Goal: Information Seeking & Learning: Learn about a topic

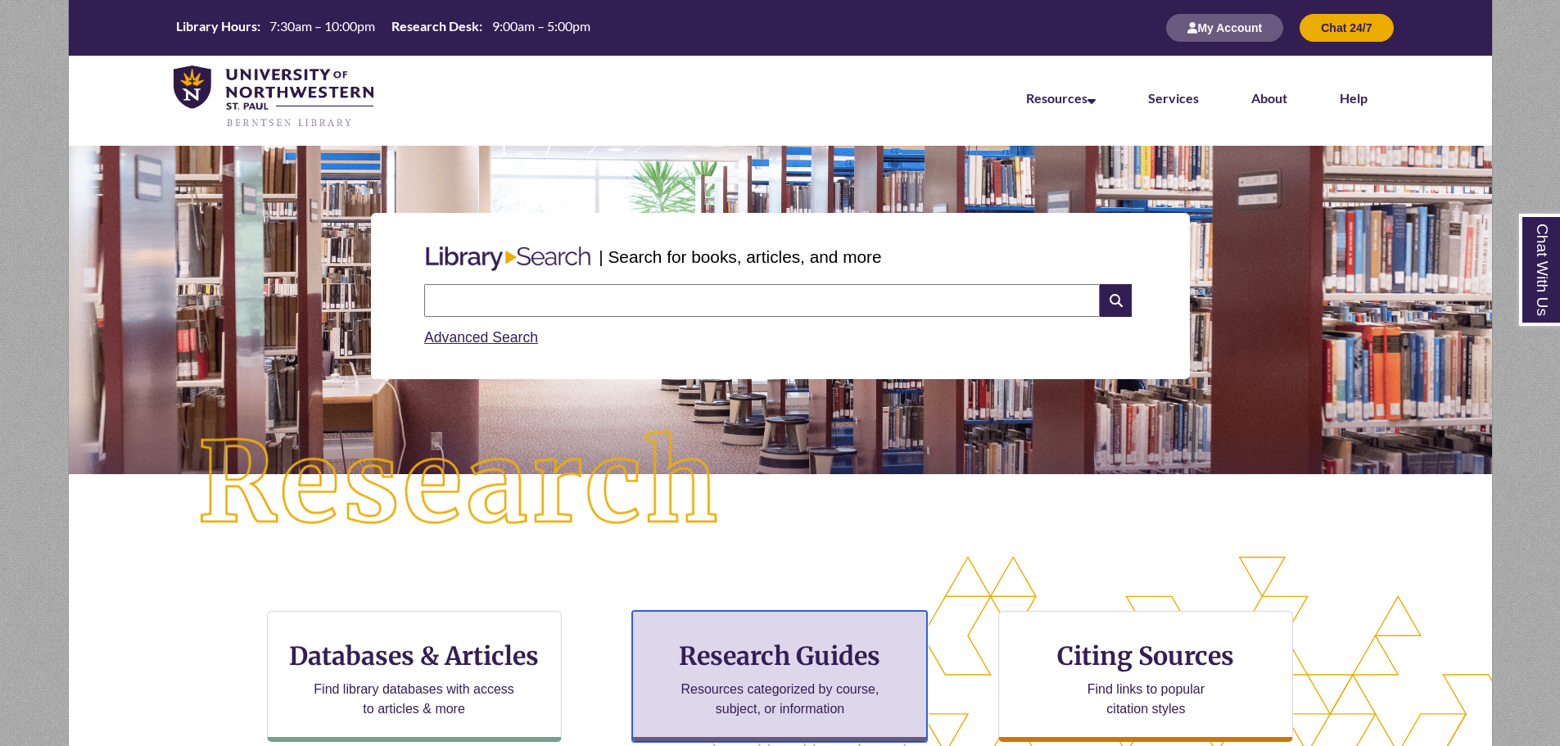
click at [757, 702] on p "Resources categorized by course, subject, or information" at bounding box center [780, 699] width 214 height 39
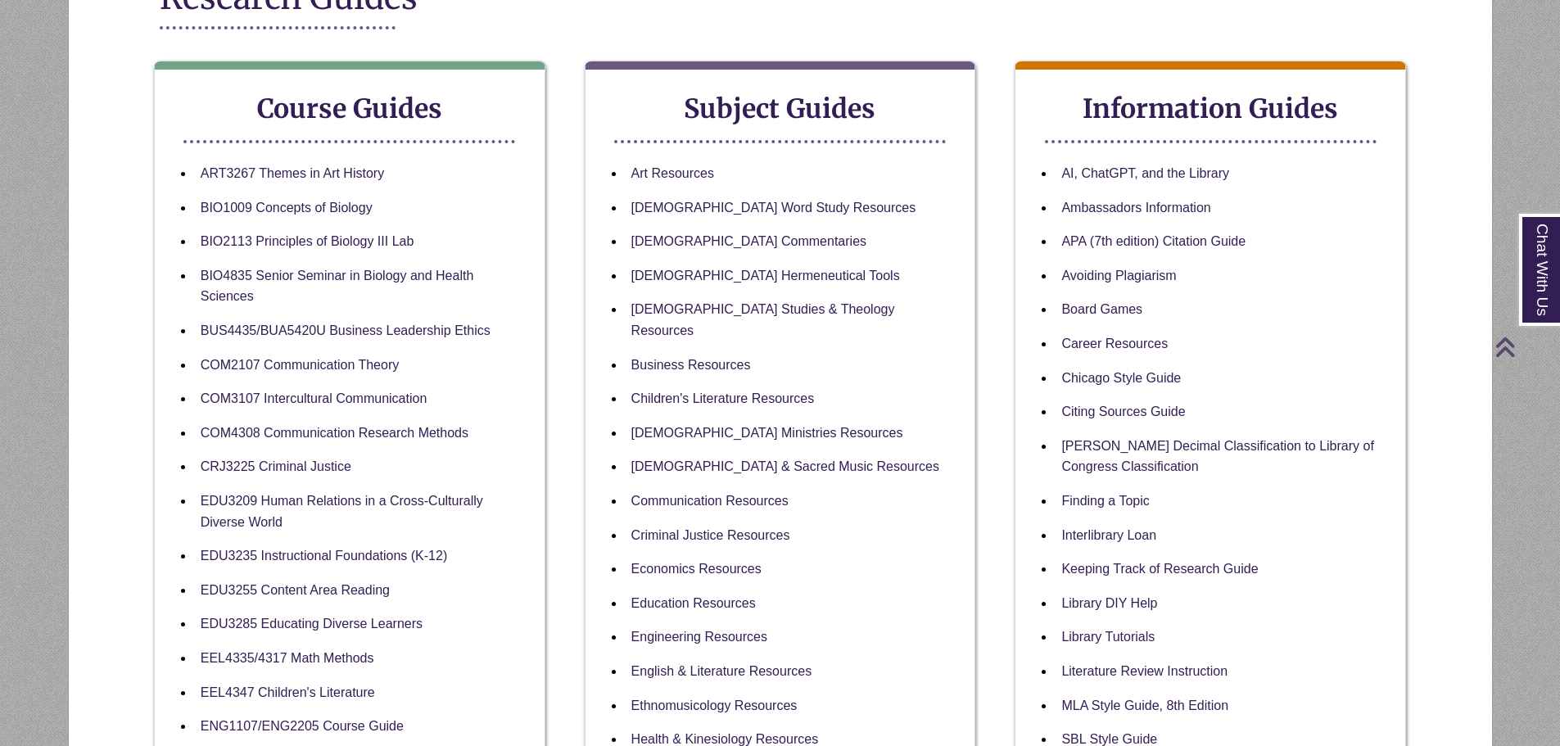
scroll to position [573, 0]
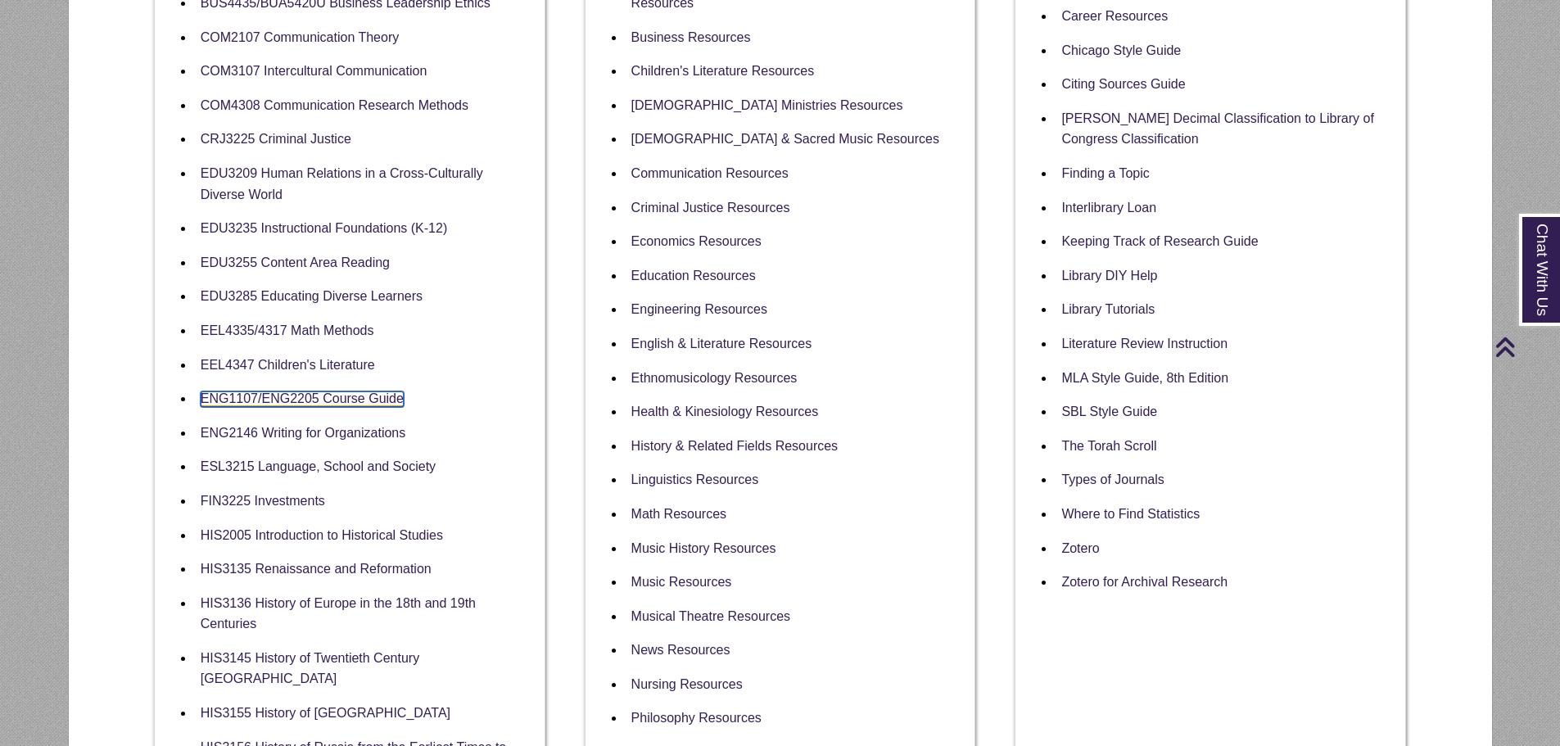
click at [295, 395] on link "ENG1107/ENG2205 Course Guide" at bounding box center [302, 399] width 203 height 16
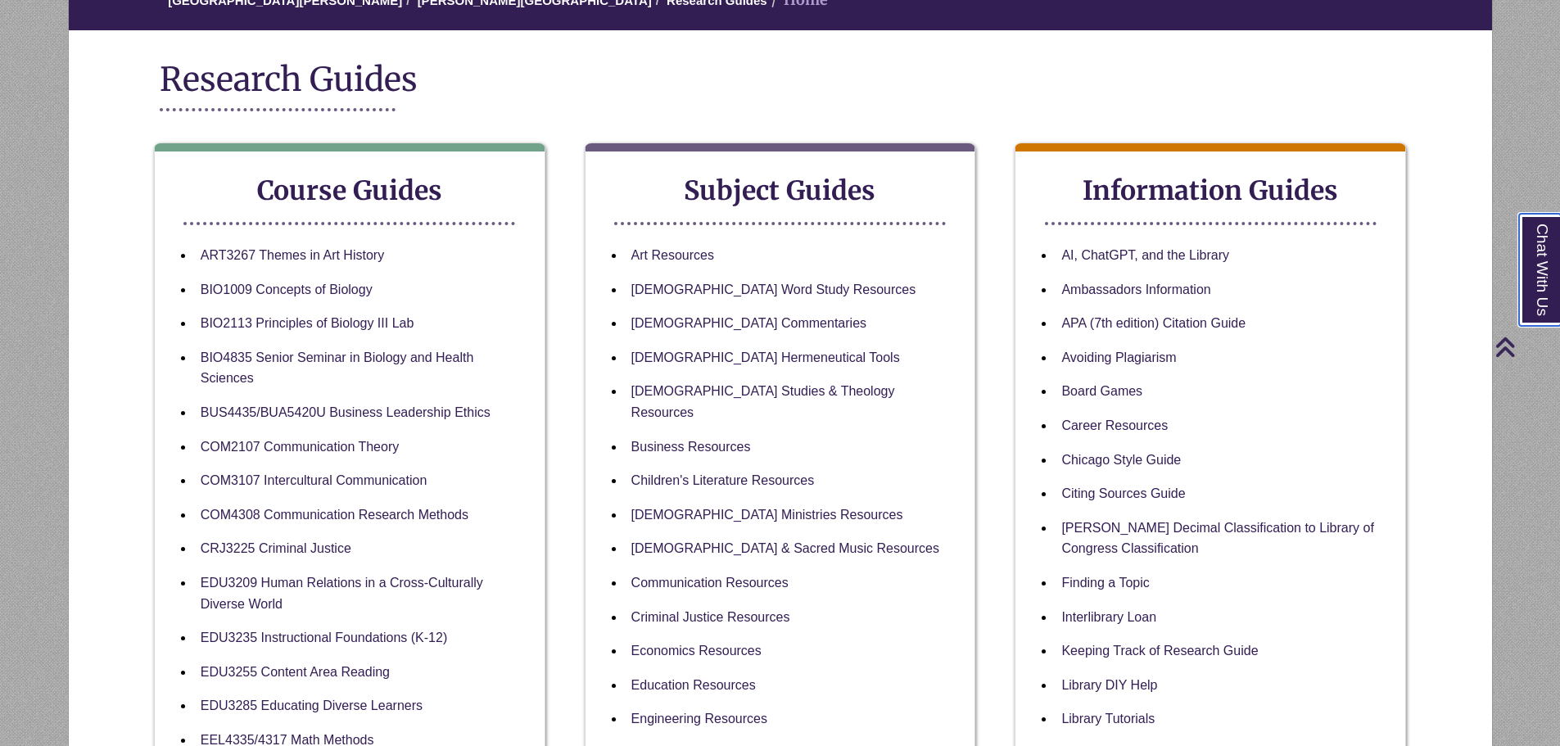
scroll to position [0, 0]
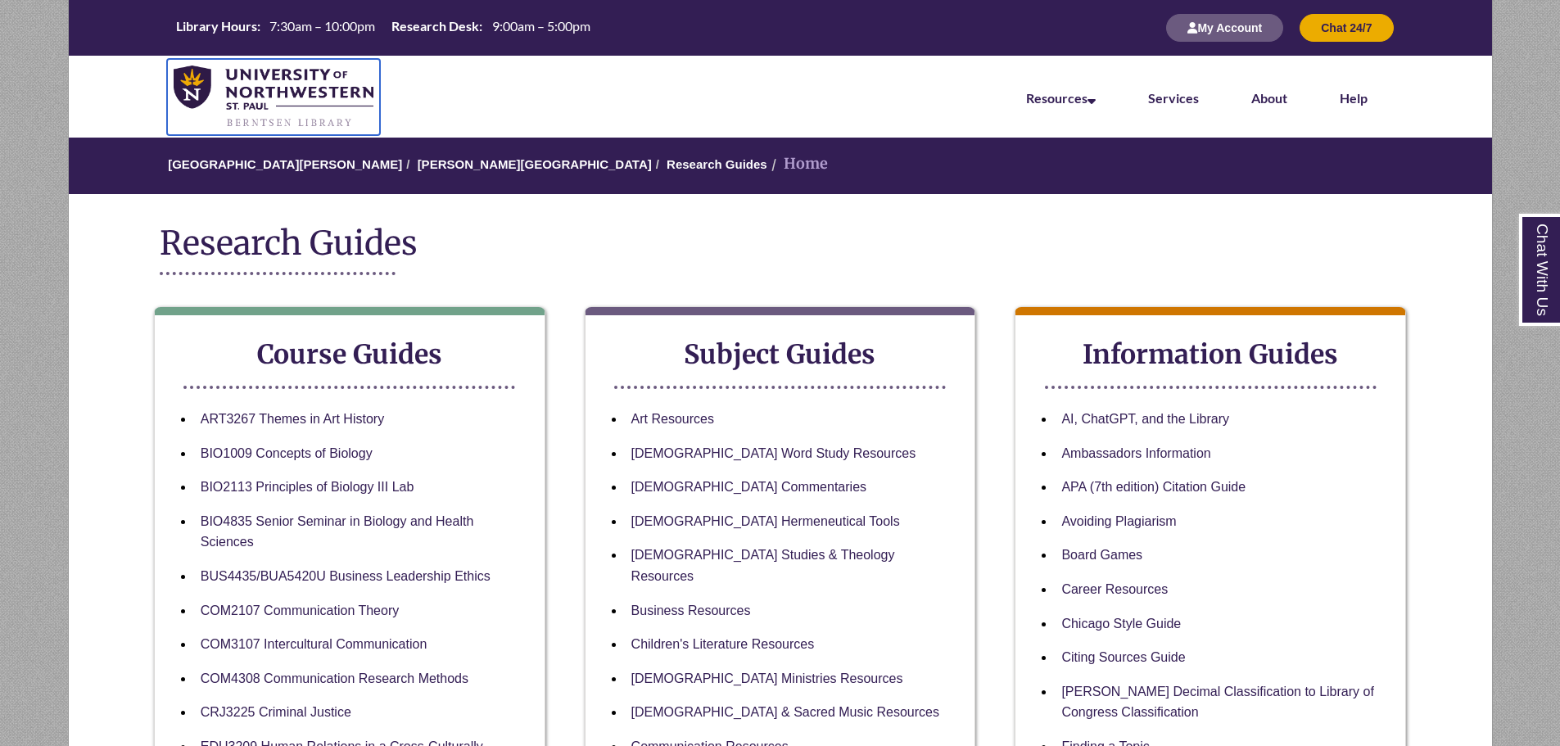
click at [252, 95] on img at bounding box center [274, 98] width 201 height 64
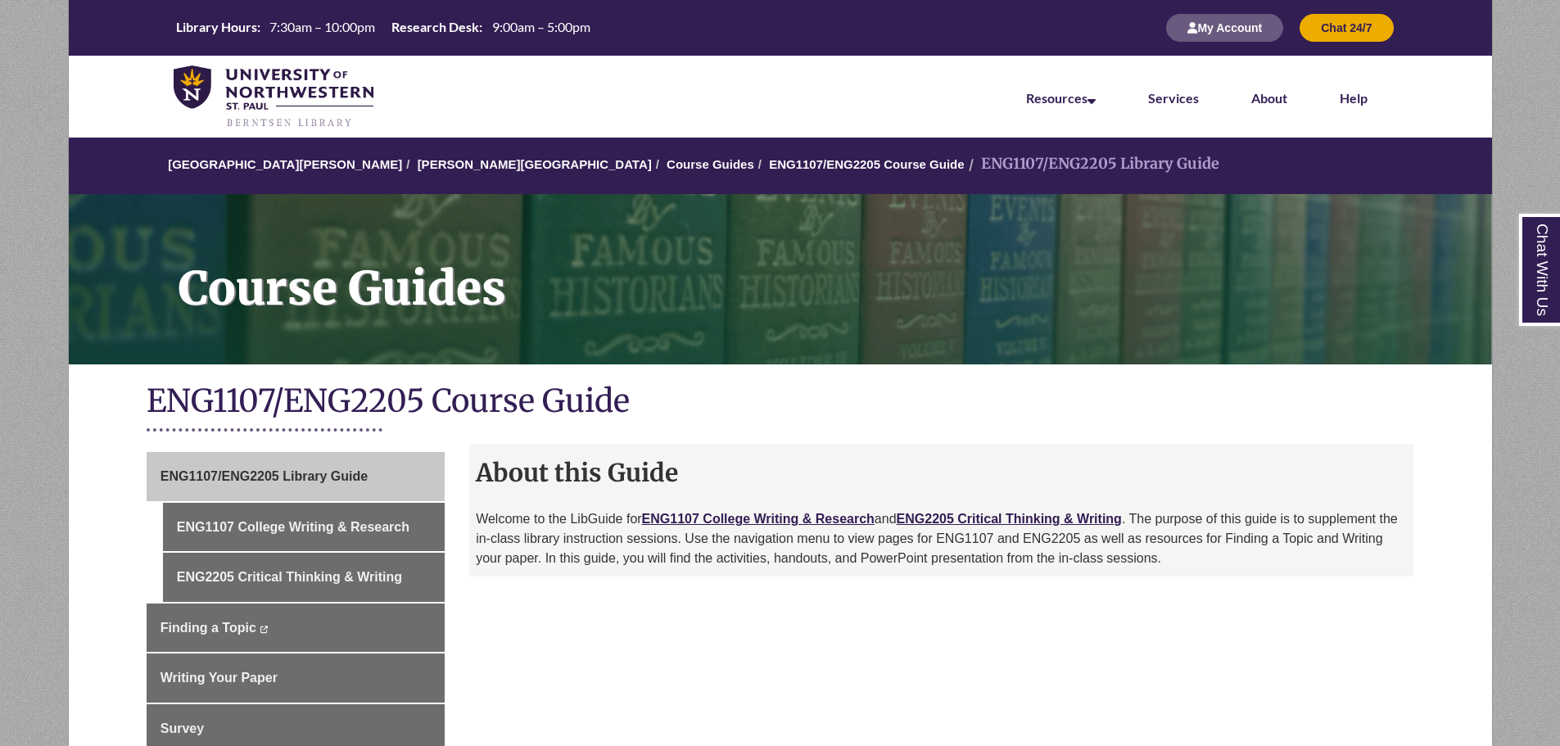
scroll to position [246, 0]
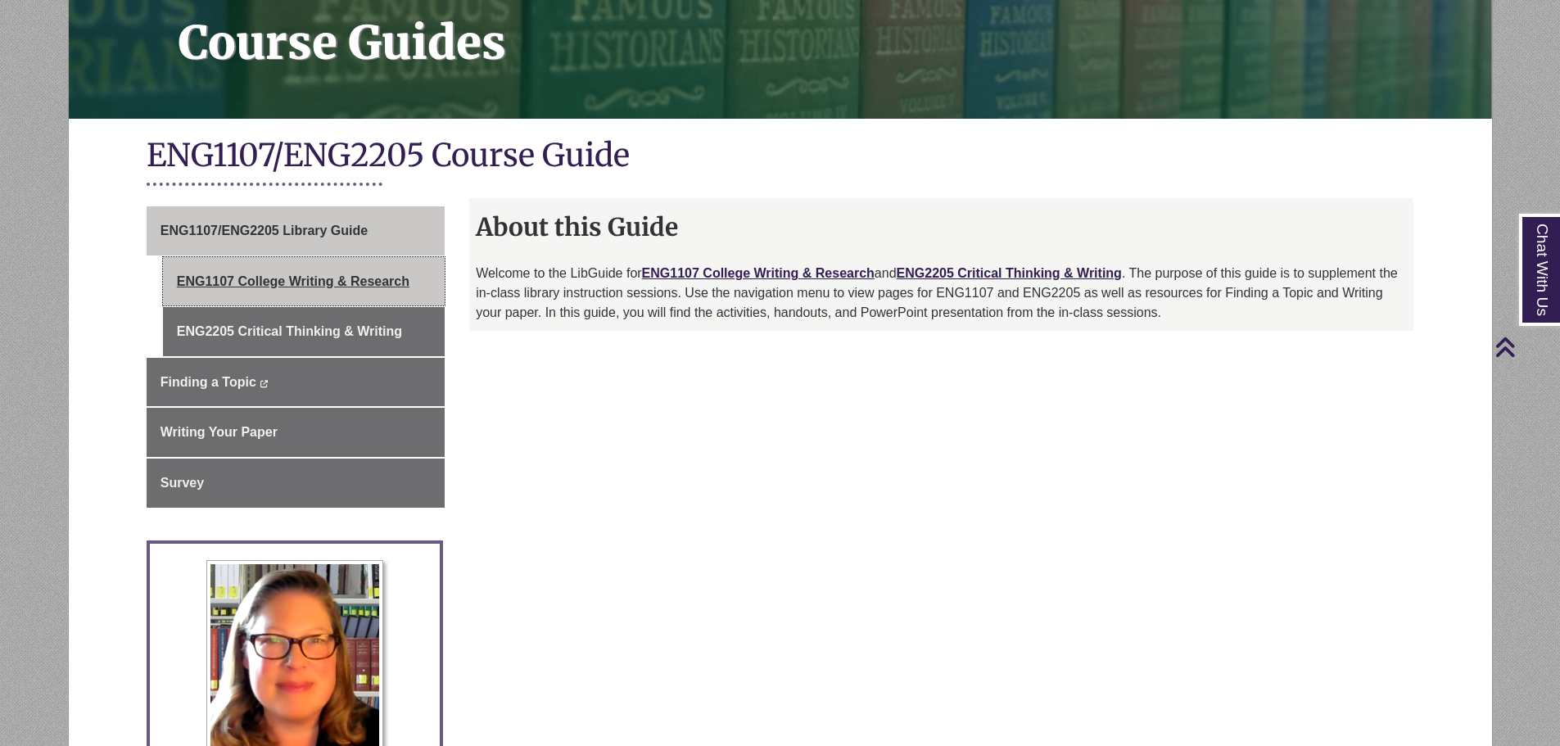
click at [346, 282] on link "ENG1107 College Writing & Research" at bounding box center [304, 281] width 282 height 49
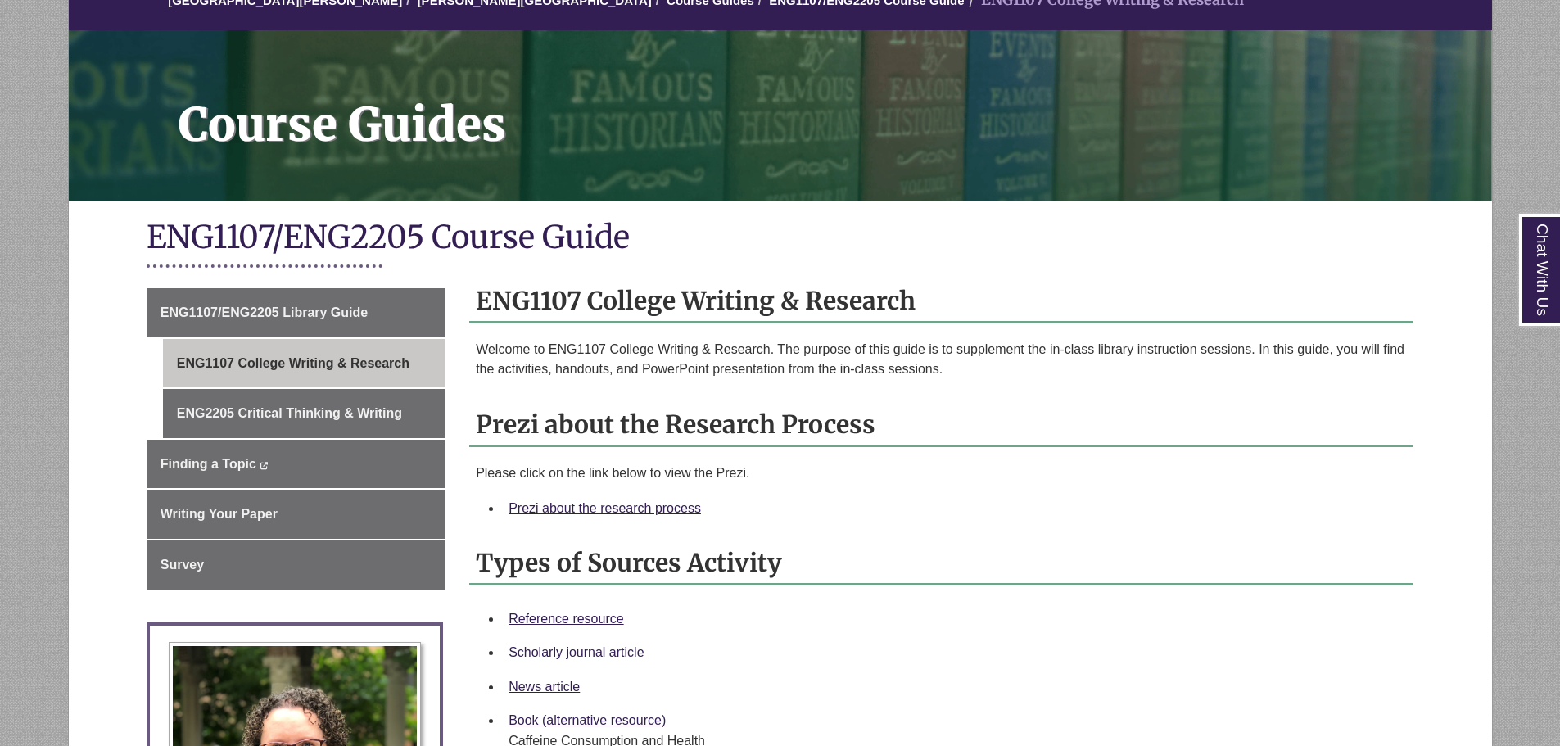
scroll to position [246, 0]
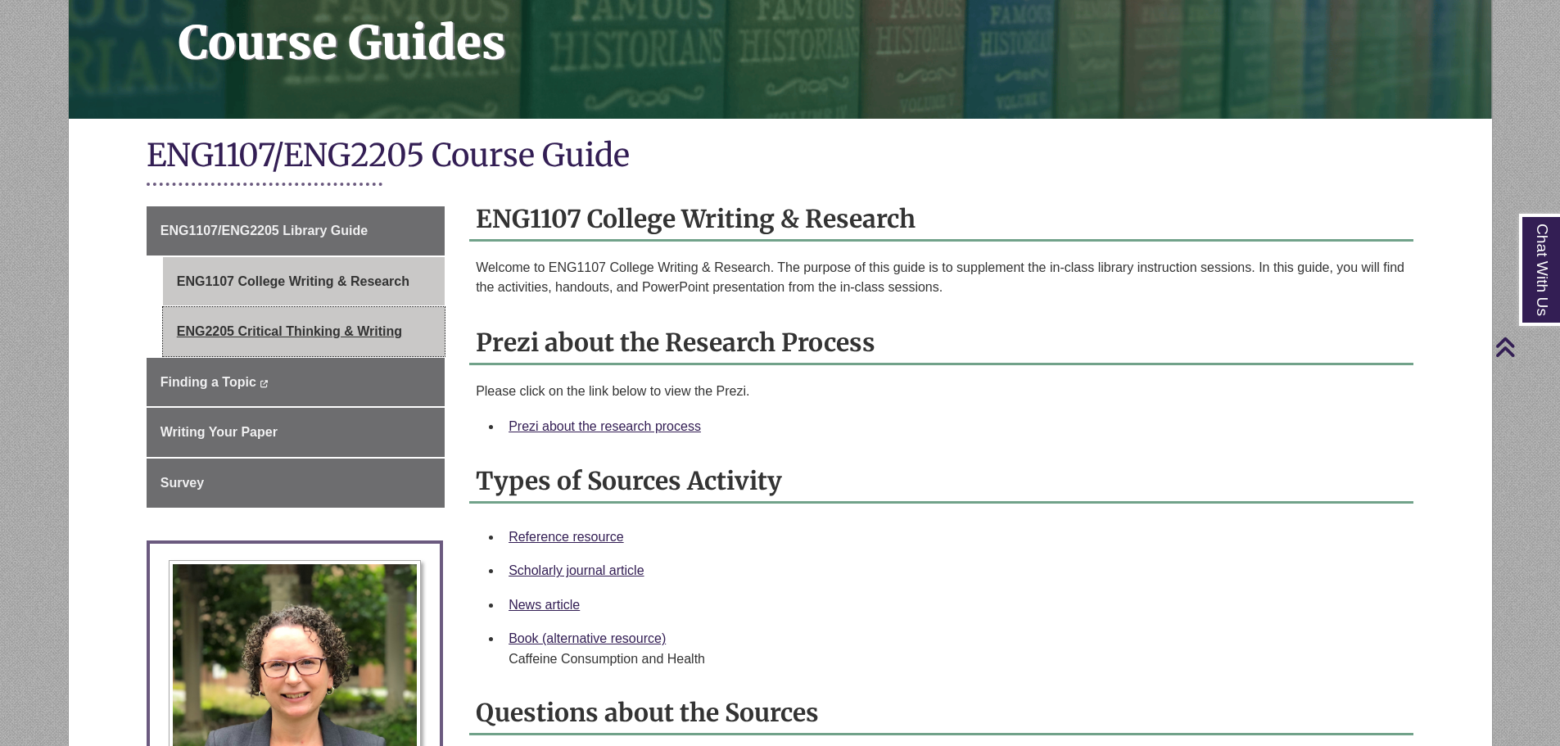
click at [242, 323] on link "ENG2205 Critical Thinking & Writing" at bounding box center [304, 331] width 282 height 49
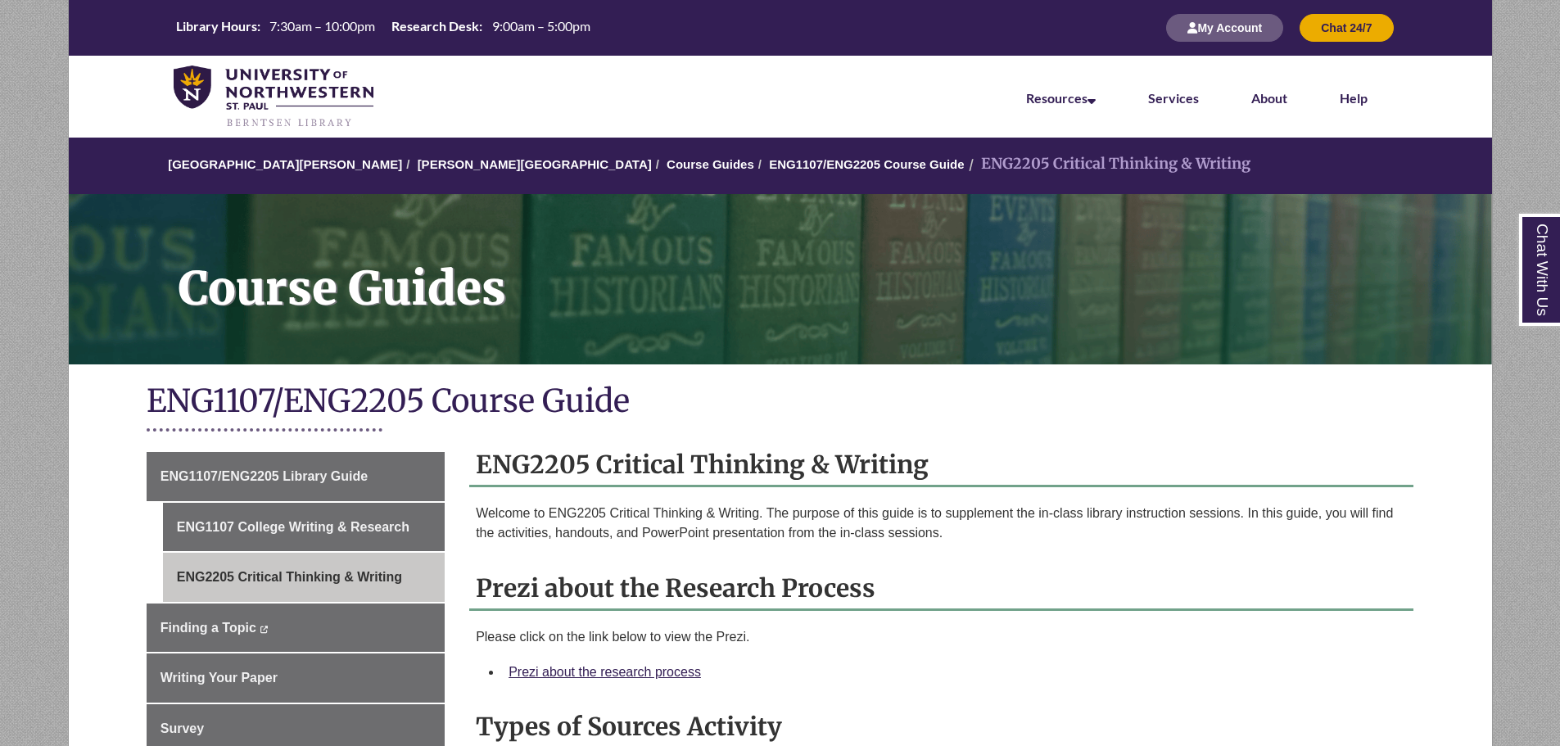
scroll to position [246, 0]
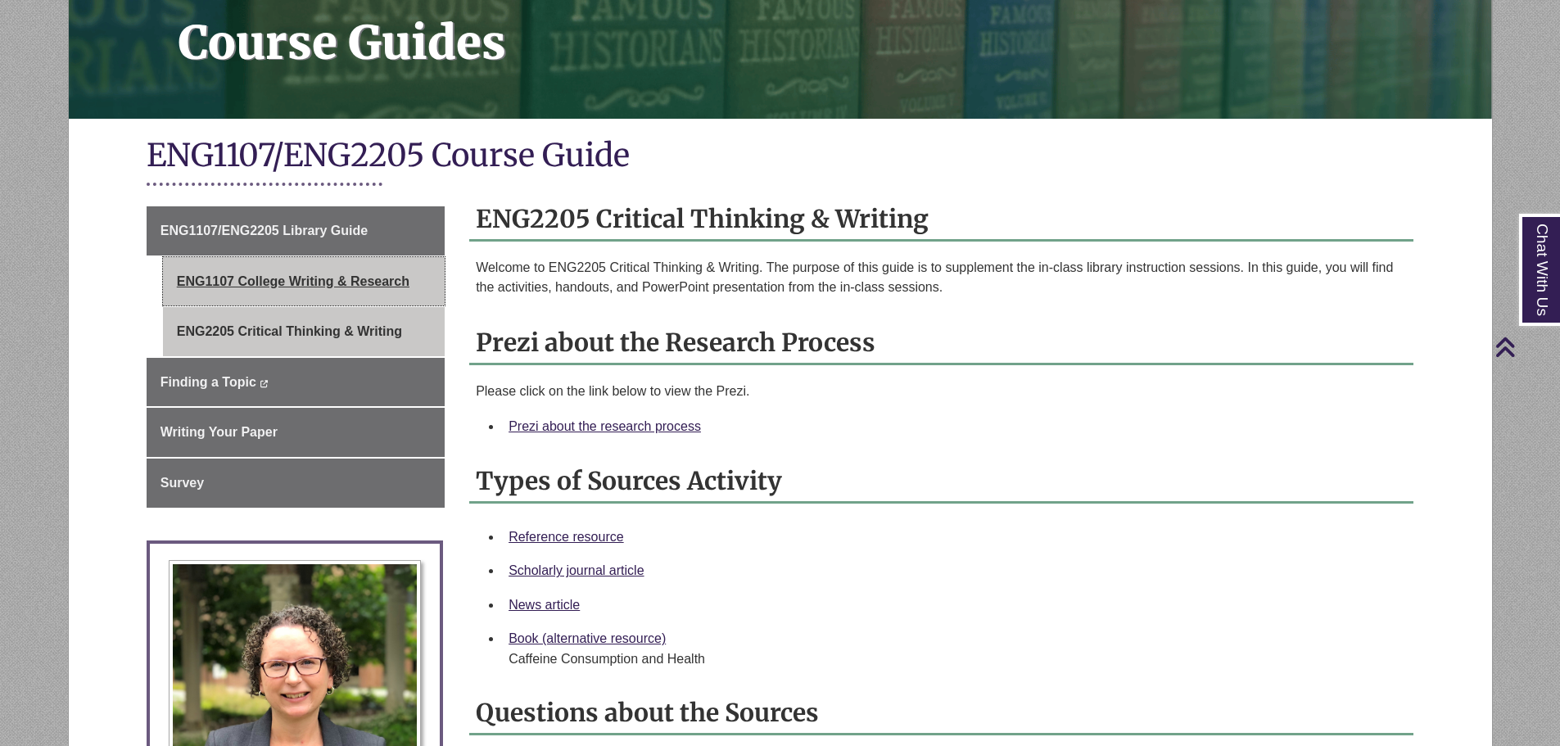
click at [281, 273] on link "ENG1107 College Writing & Research" at bounding box center [304, 281] width 282 height 49
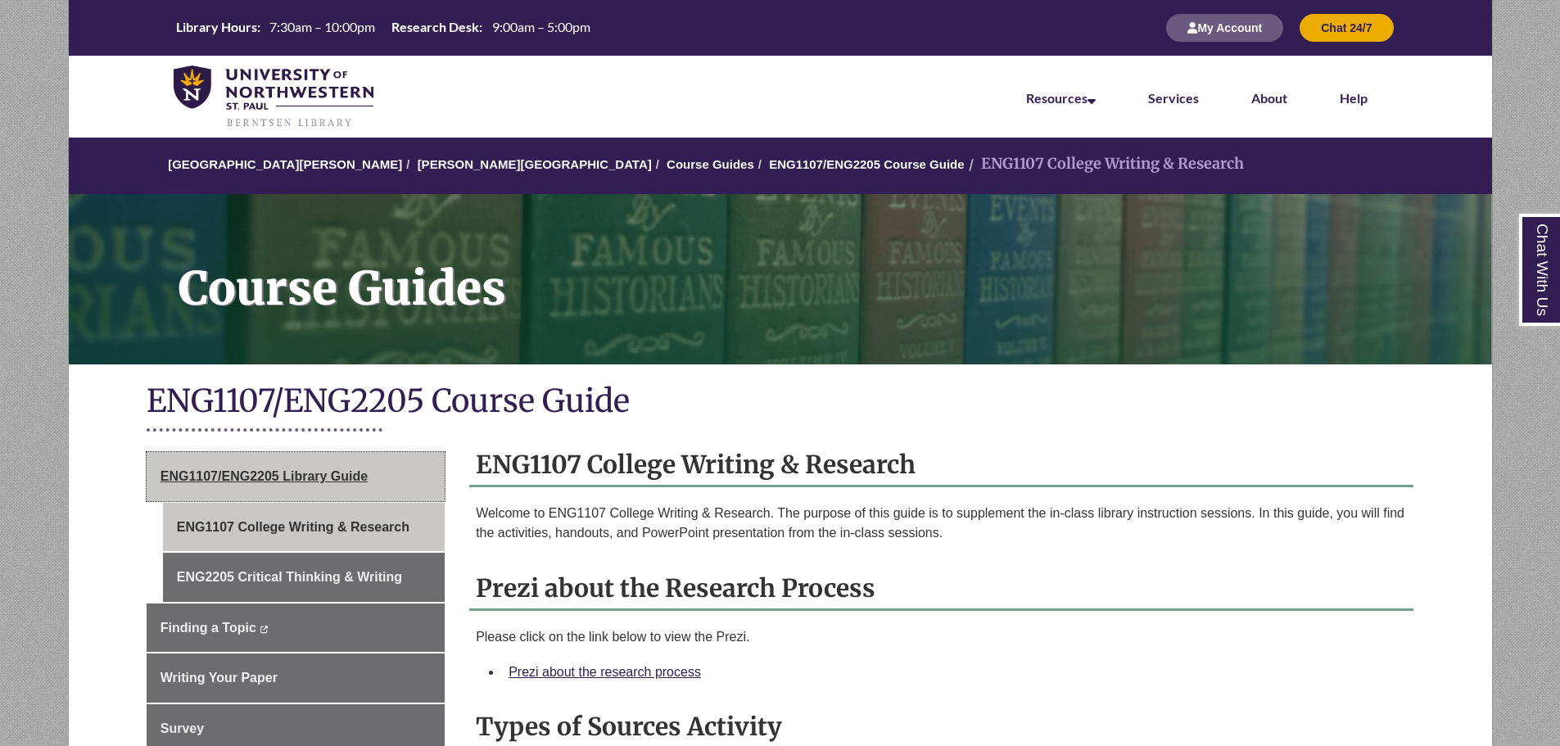
scroll to position [164, 0]
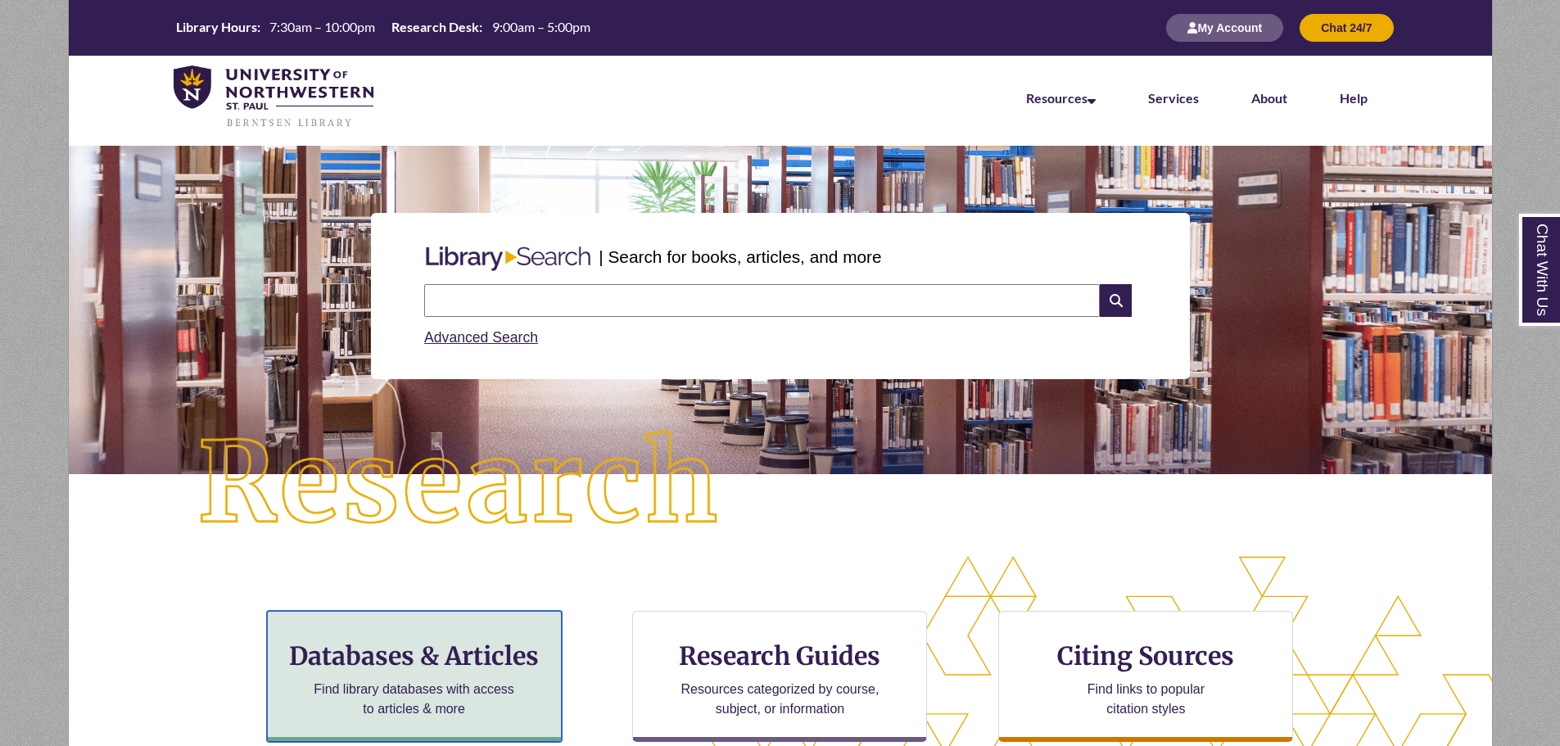
click at [444, 680] on p "Find library databases with access to articles & more" at bounding box center [414, 699] width 214 height 39
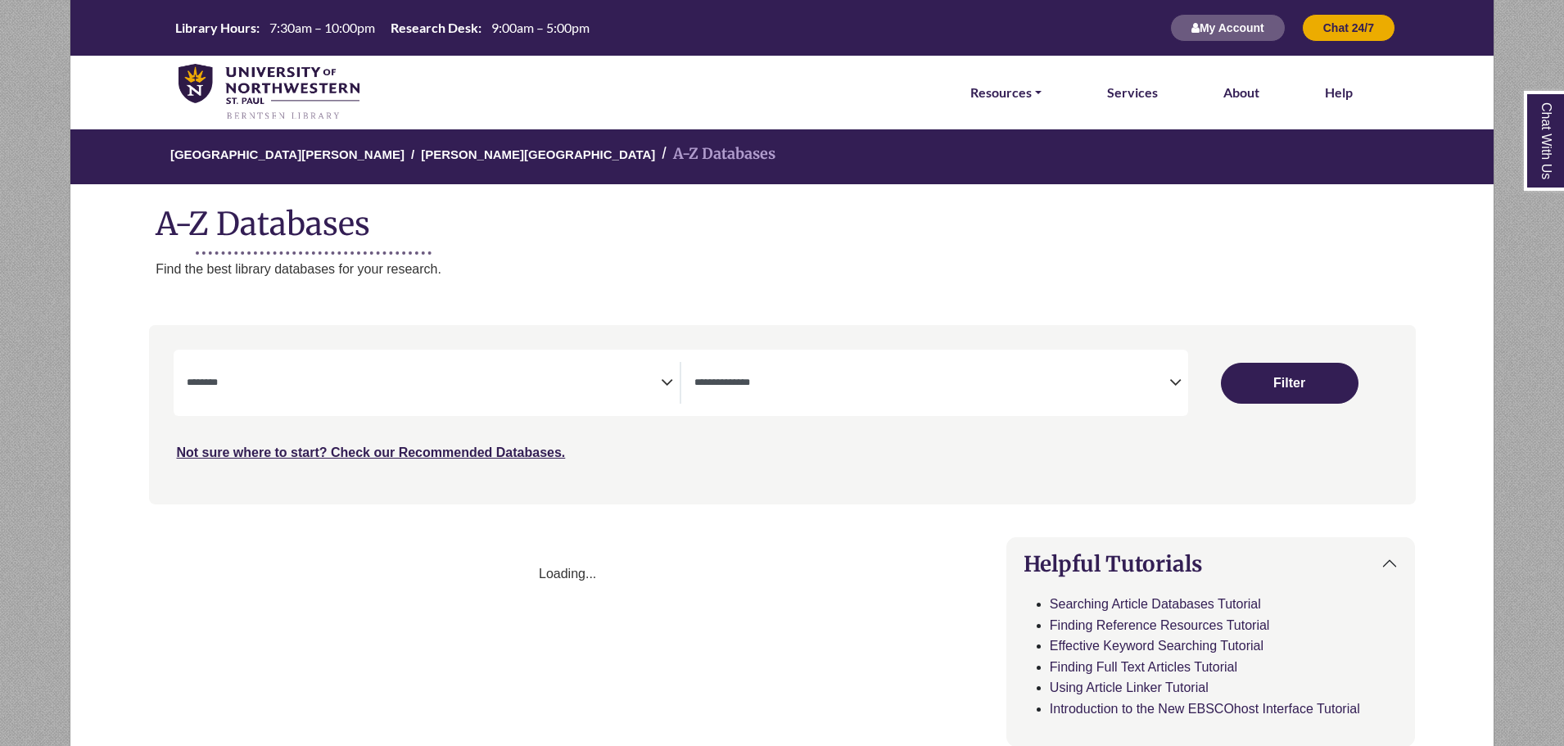
select select "Database Subject Filter"
select select "Database Types Filter"
select select "Database Subject Filter"
select select "Database Types Filter"
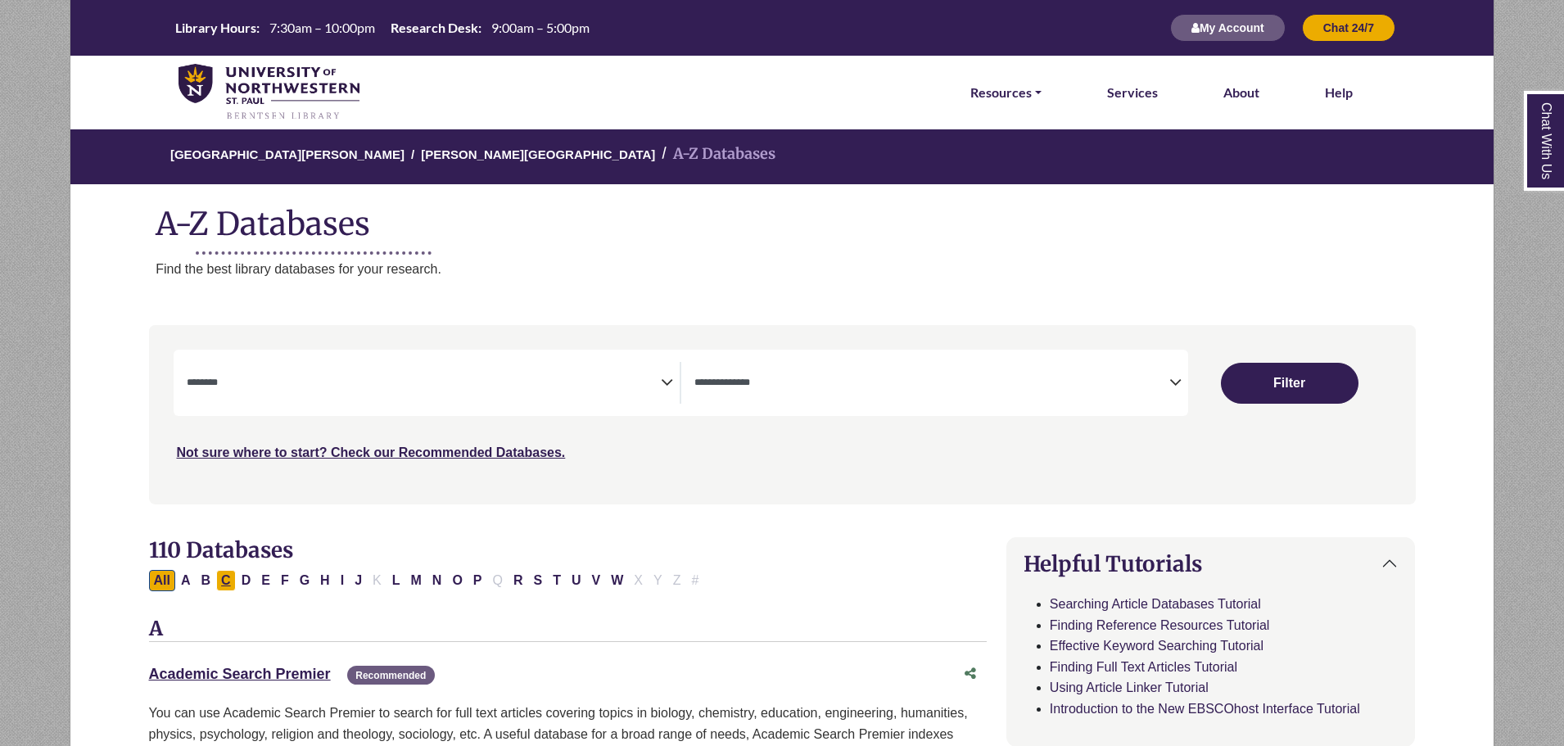
click at [228, 582] on button "C" at bounding box center [226, 580] width 20 height 21
select select "Database Subject Filter"
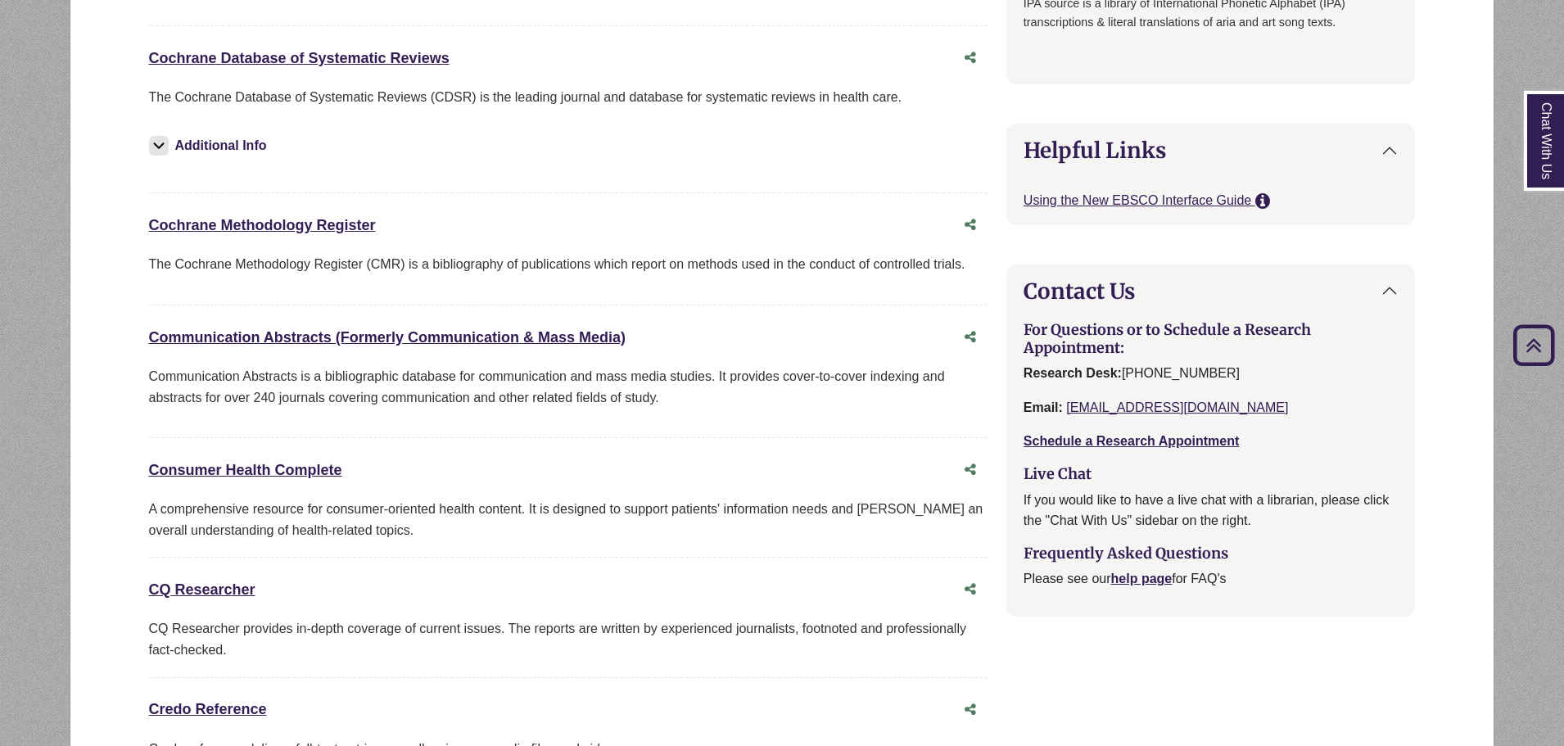
scroll to position [1556, 0]
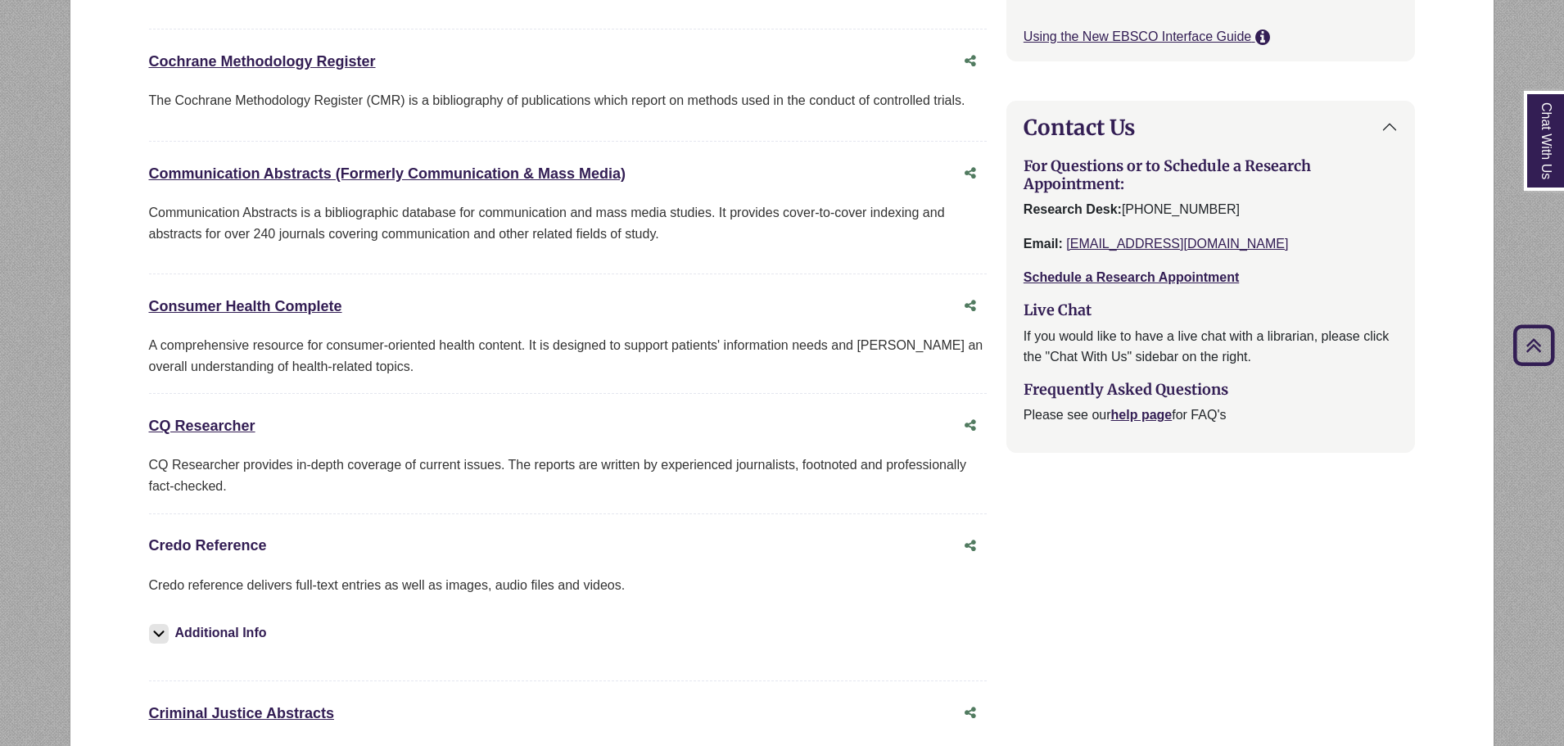
click at [234, 542] on link "Credo Reference This link opens in a new window" at bounding box center [208, 545] width 118 height 16
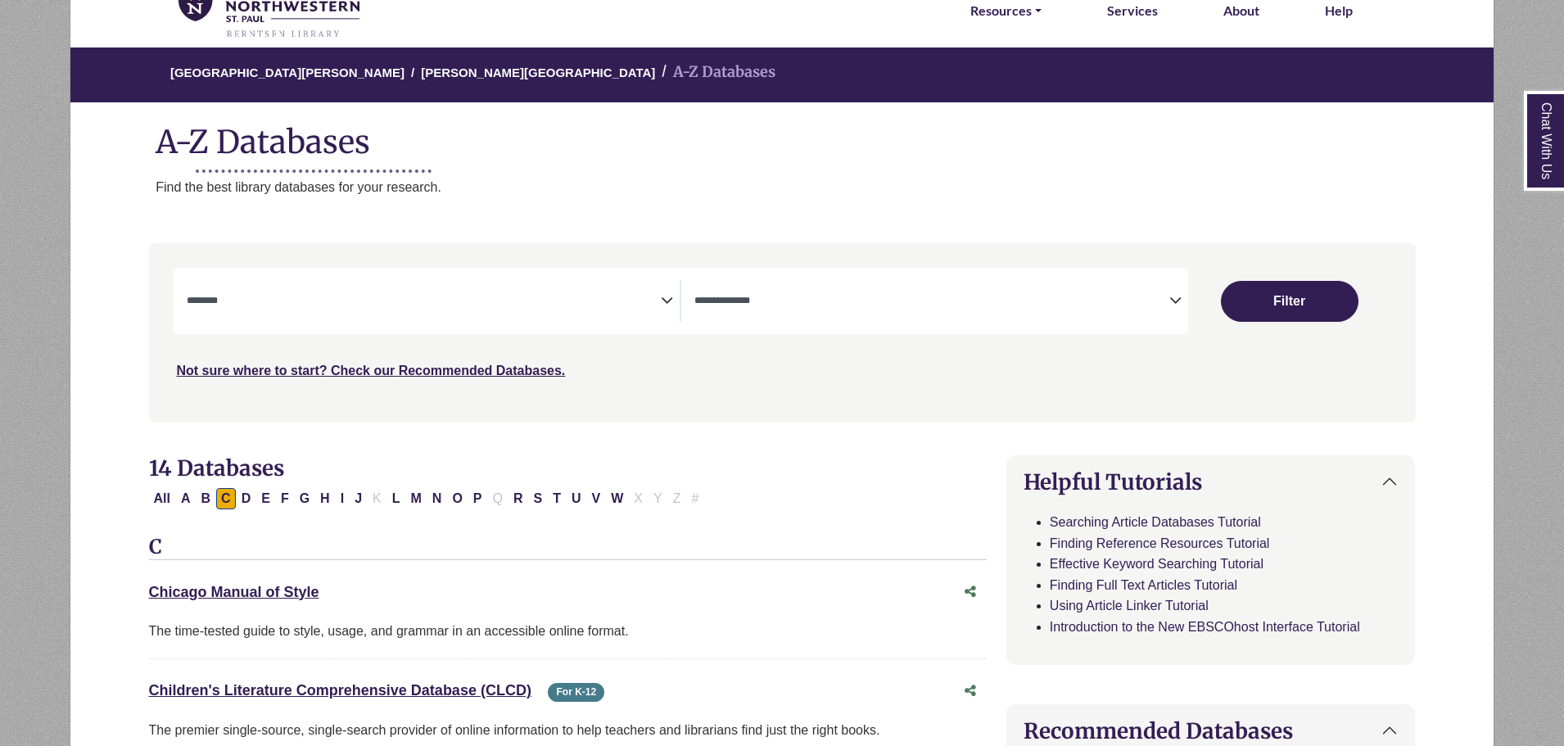
scroll to position [0, 0]
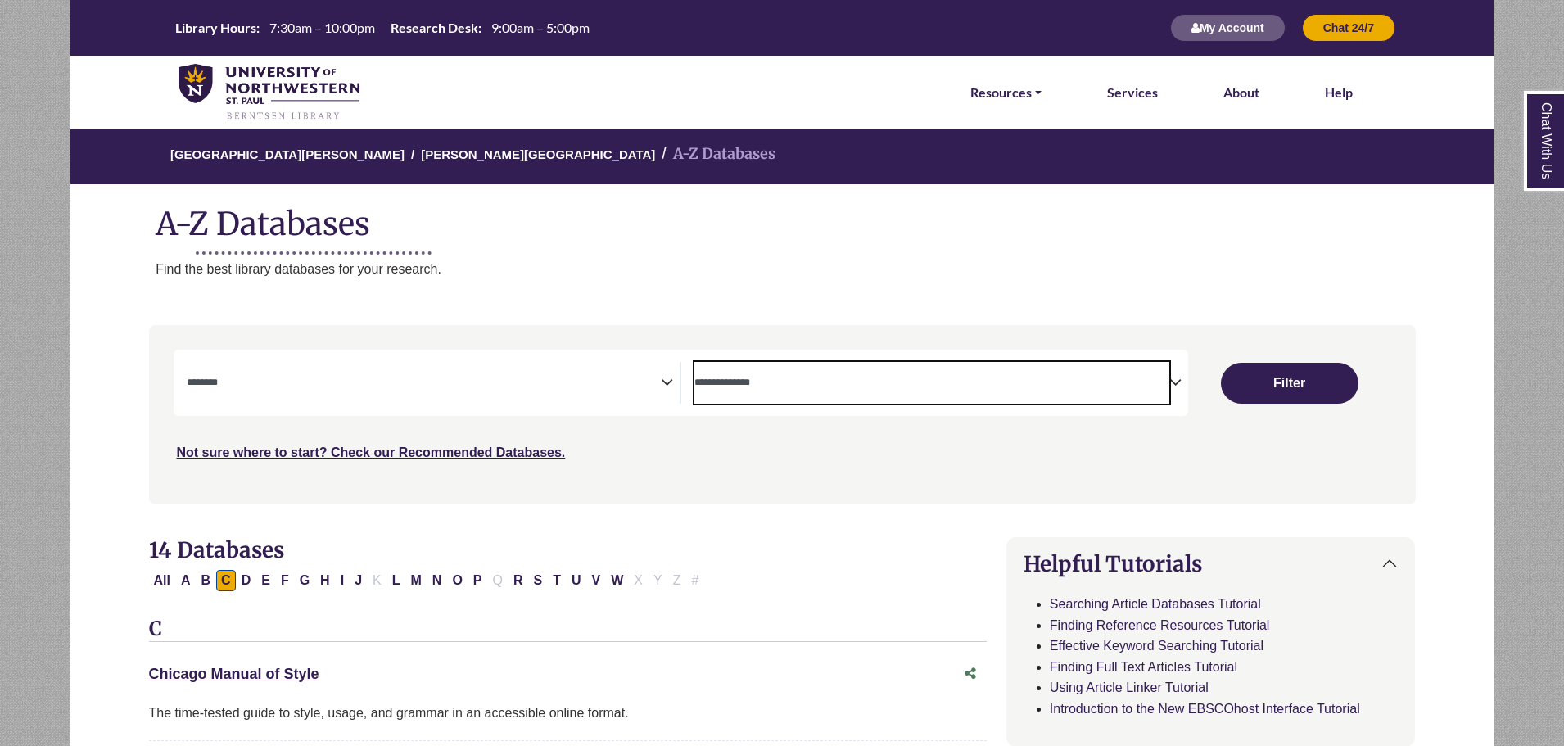
click at [918, 386] on textarea "Search" at bounding box center [931, 383] width 475 height 13
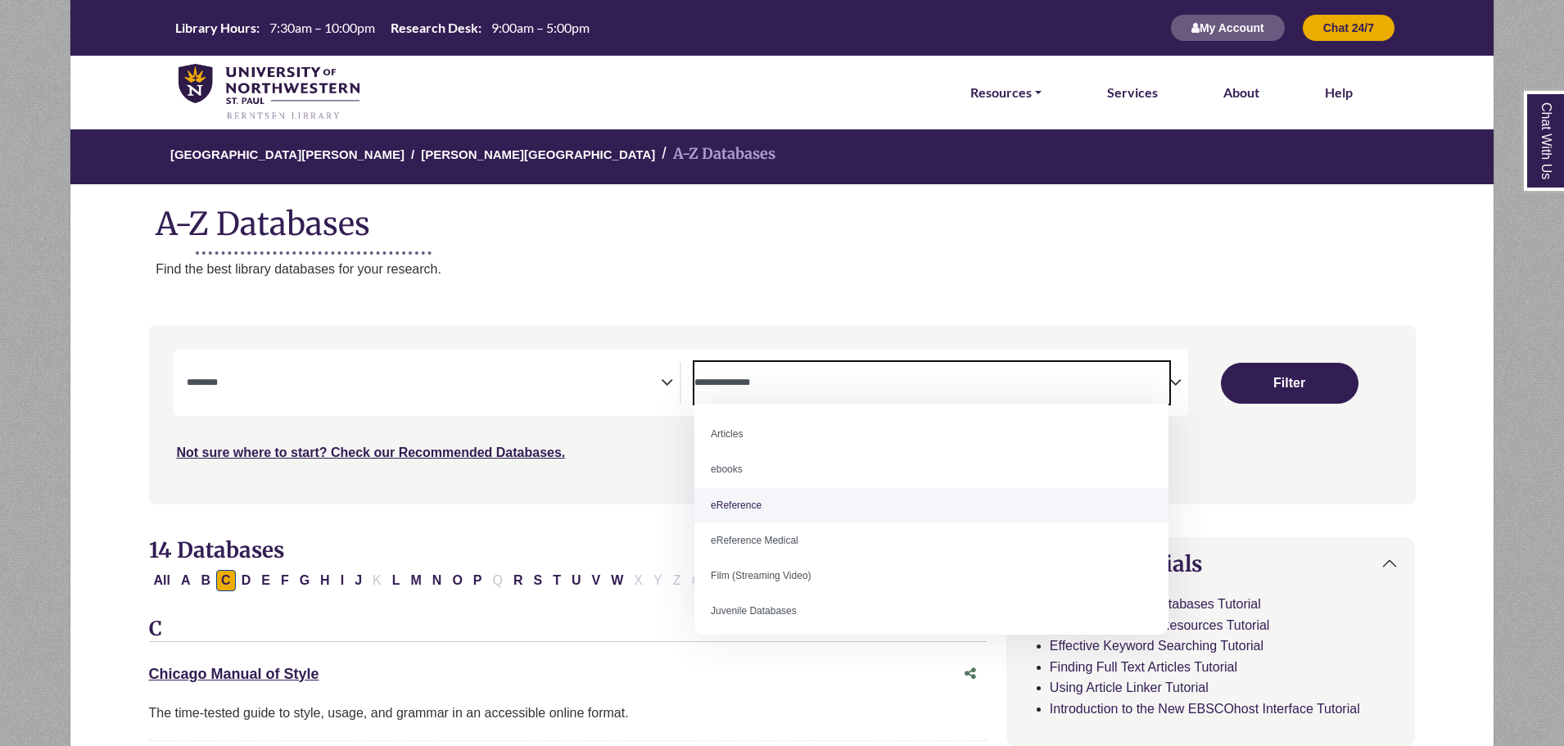
select select "*****"
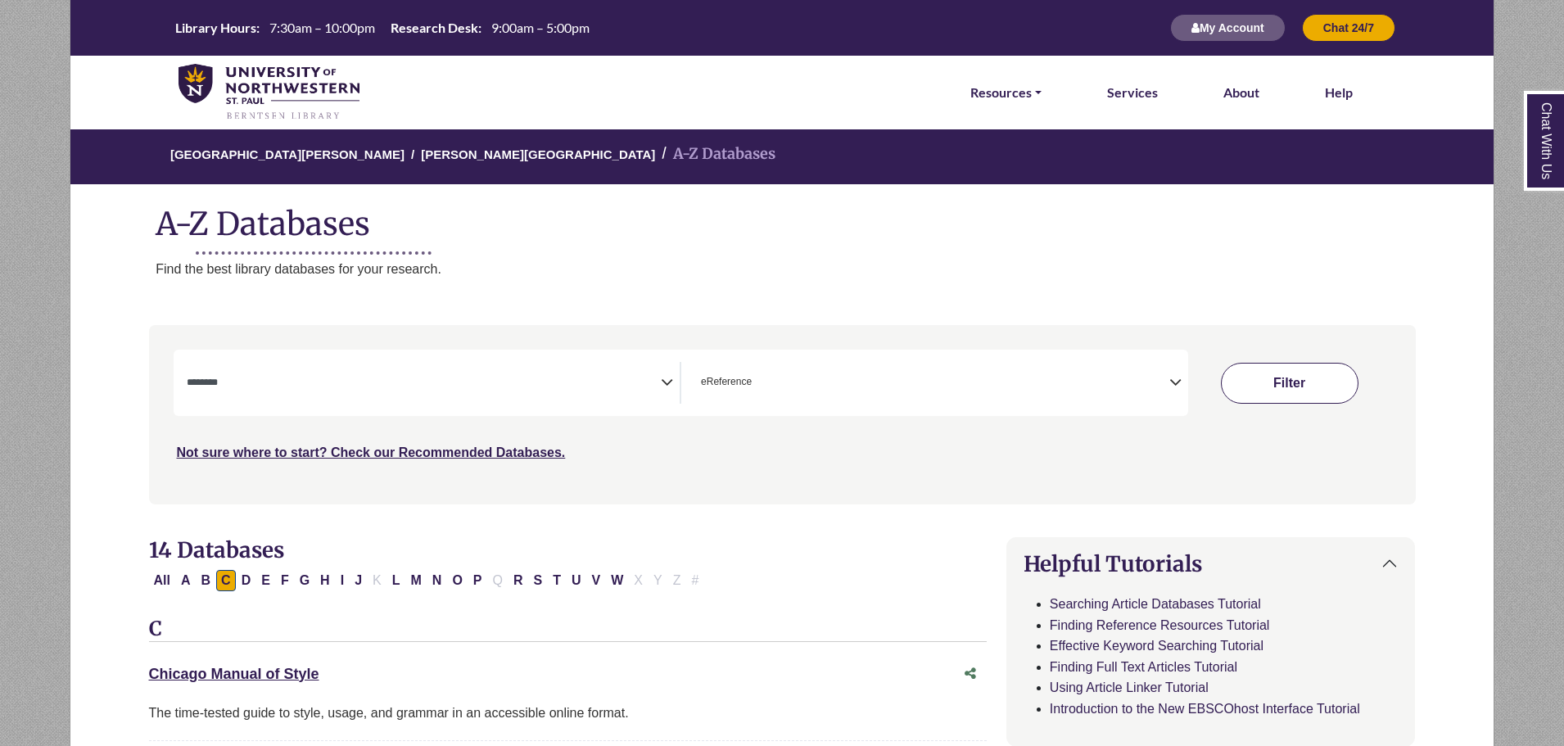
click at [1275, 383] on button "Filter" at bounding box center [1290, 383] width 138 height 41
select select "Database Subject Filter"
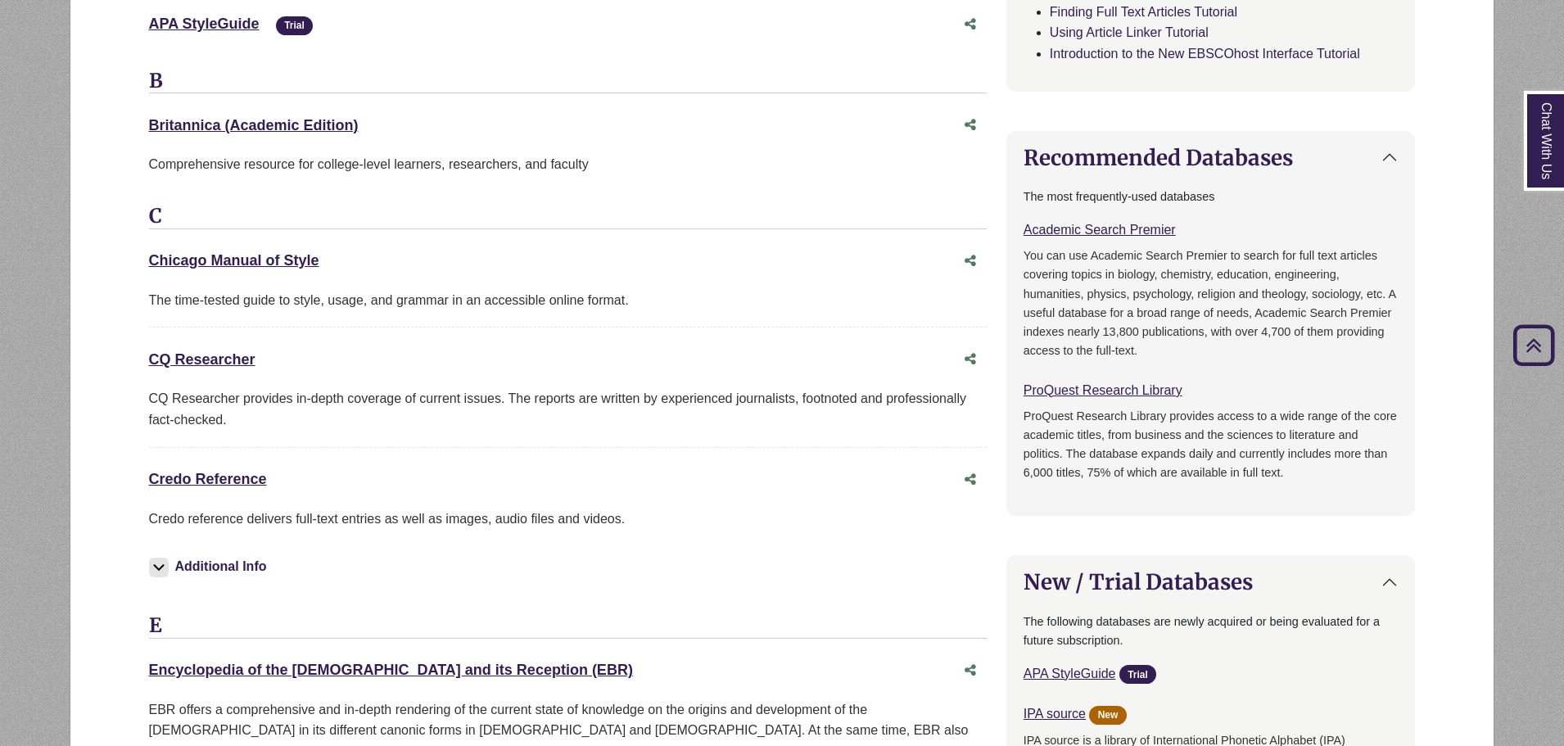
scroll to position [737, 0]
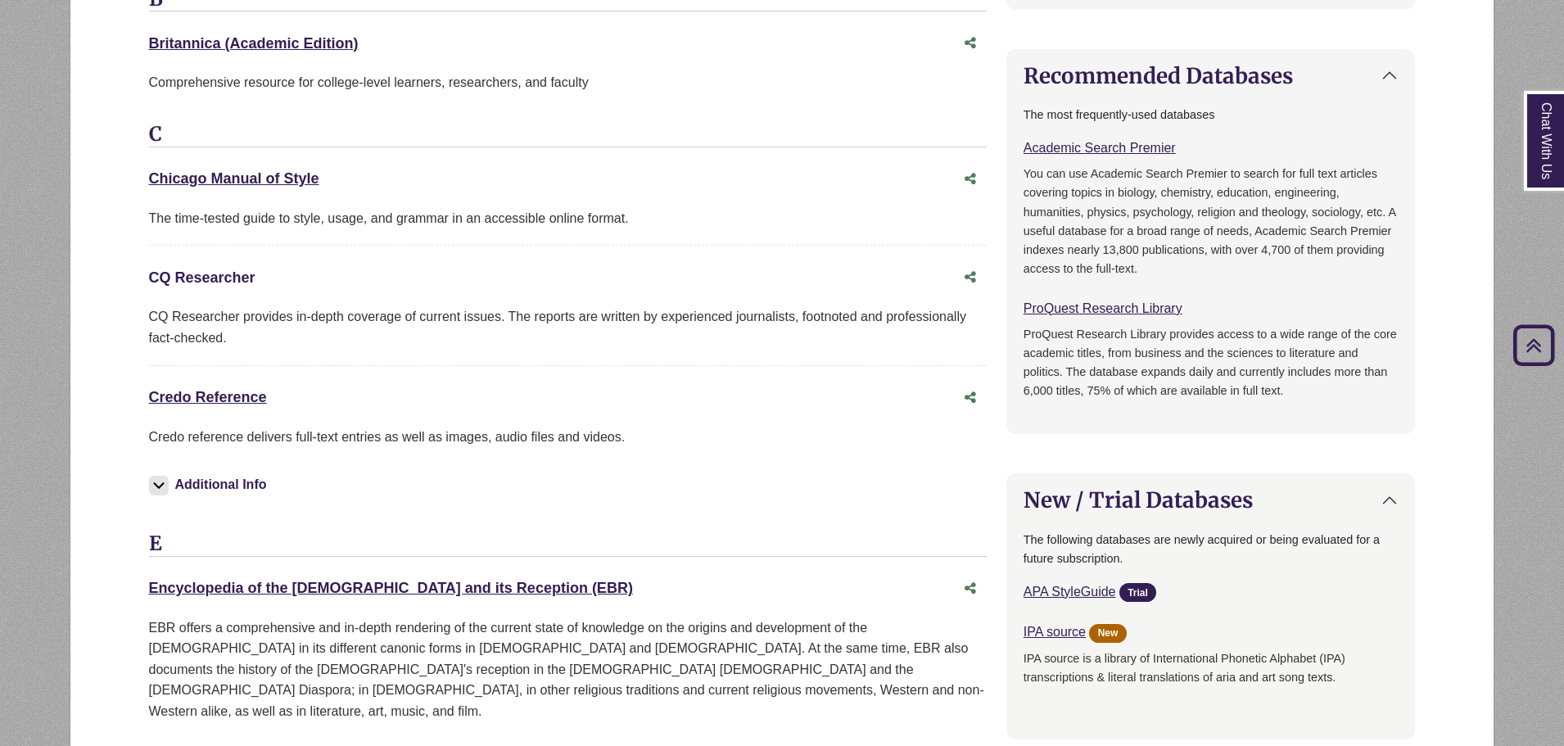
click at [224, 272] on link "CQ Researcher This link opens in a new window" at bounding box center [202, 277] width 106 height 16
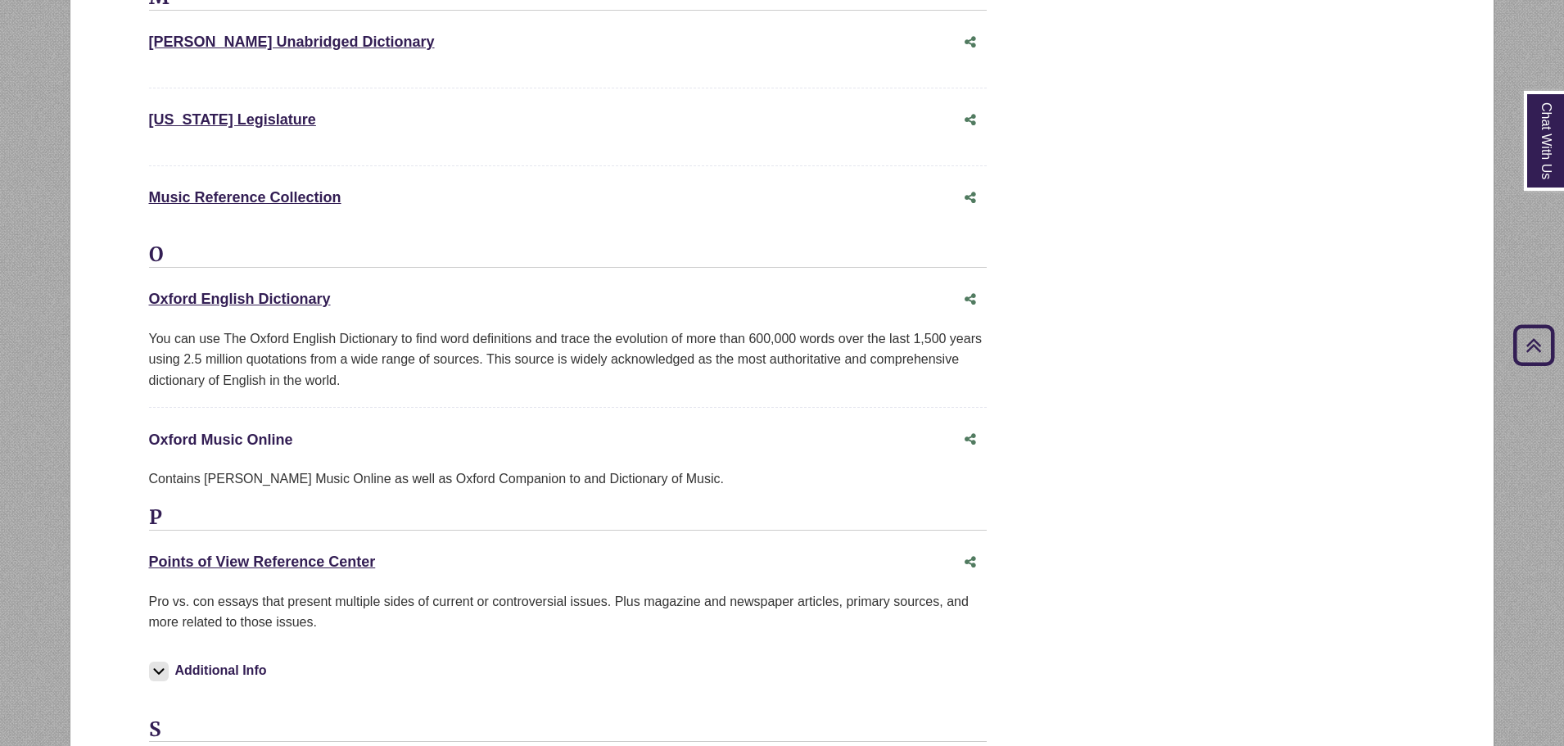
scroll to position [2948, 0]
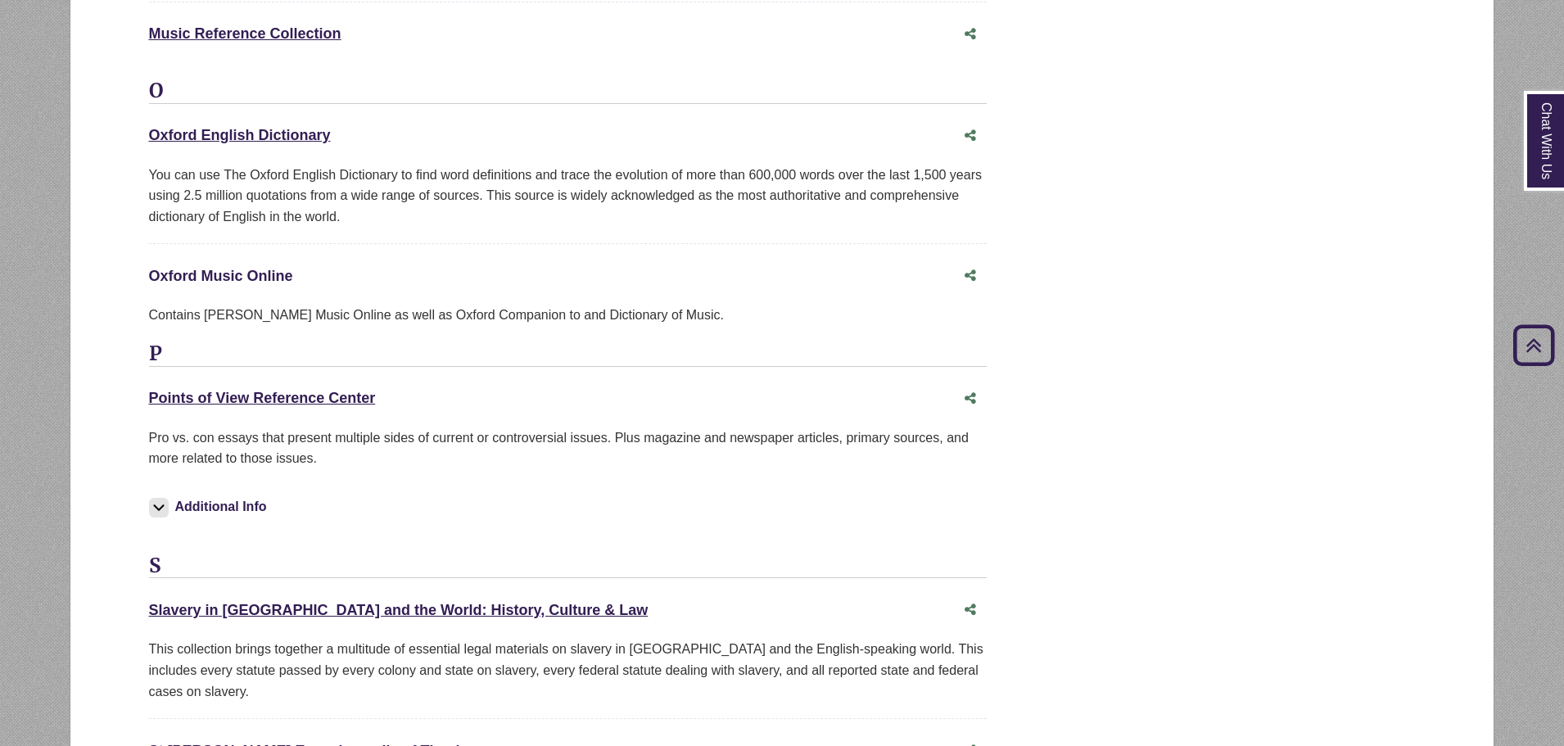
click at [252, 268] on link "Oxford Music Online This link opens in a new window" at bounding box center [221, 276] width 144 height 16
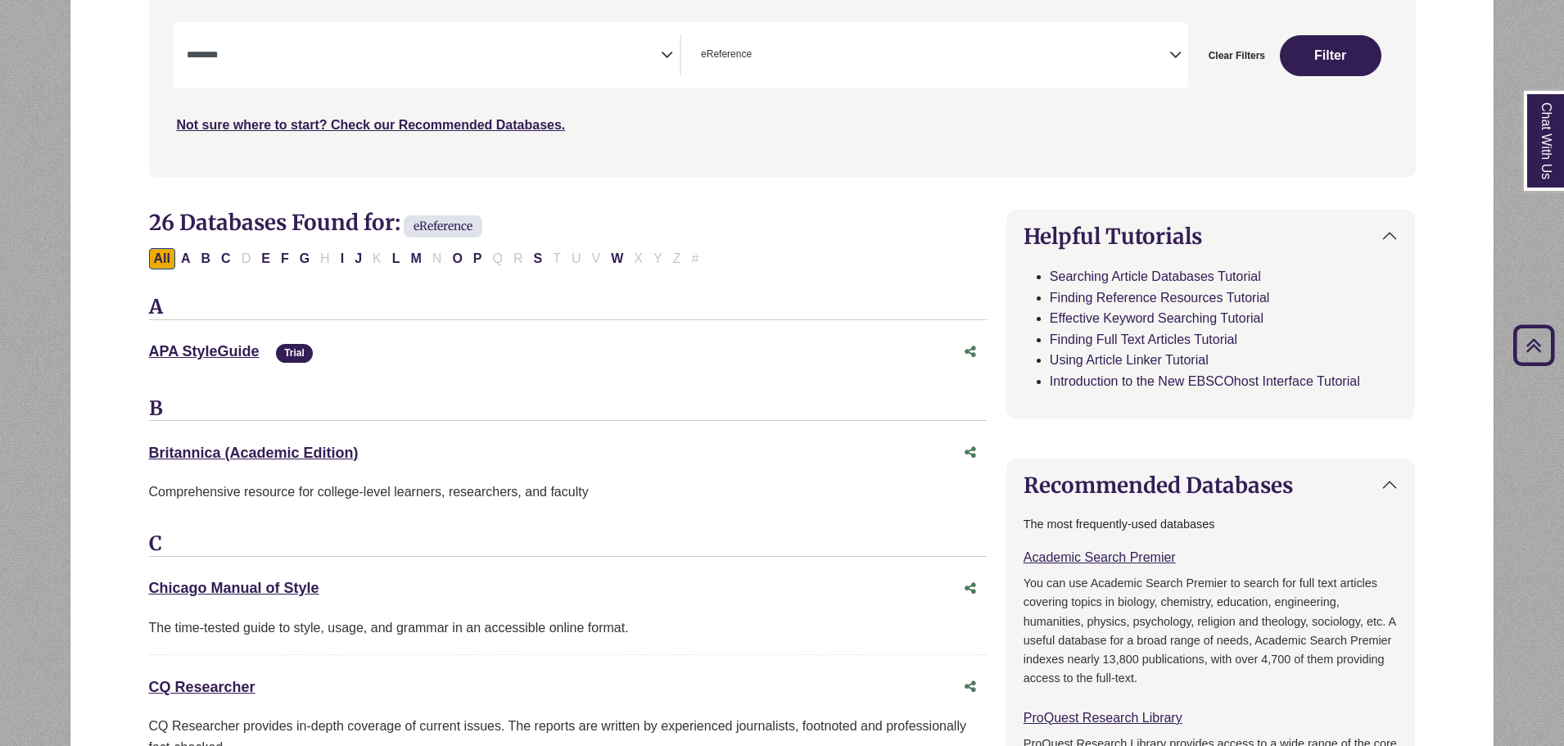
scroll to position [0, 0]
